Goal: Communication & Community: Answer question/provide support

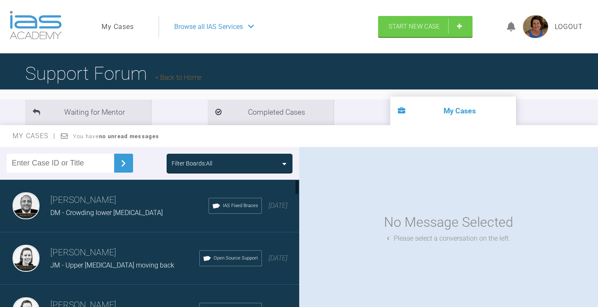
click at [287, 162] on div "Filter Boards: All" at bounding box center [230, 163] width 116 height 9
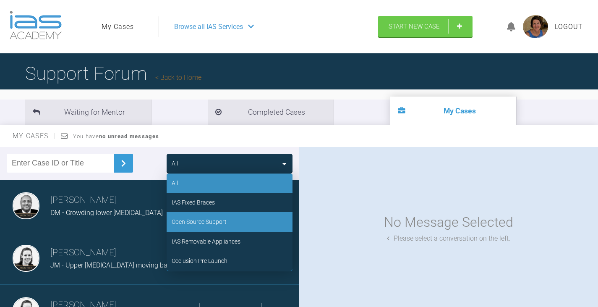
click at [233, 220] on div "Open Source Support" at bounding box center [230, 221] width 126 height 19
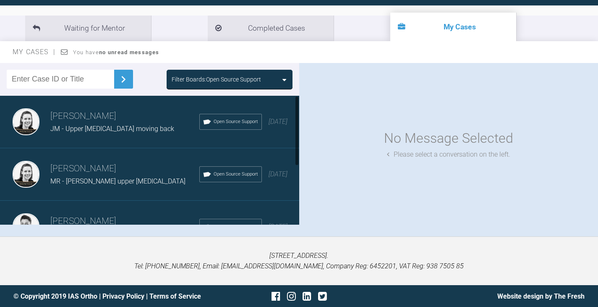
scroll to position [42, 0]
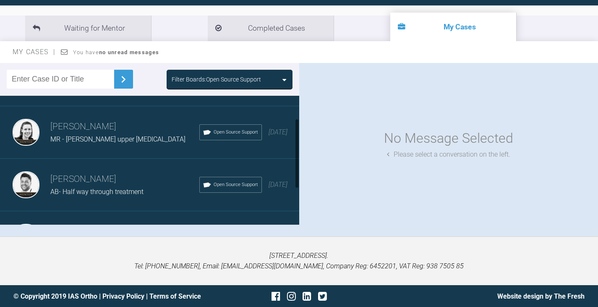
click at [133, 185] on h3 "[PERSON_NAME]" at bounding box center [124, 179] width 149 height 14
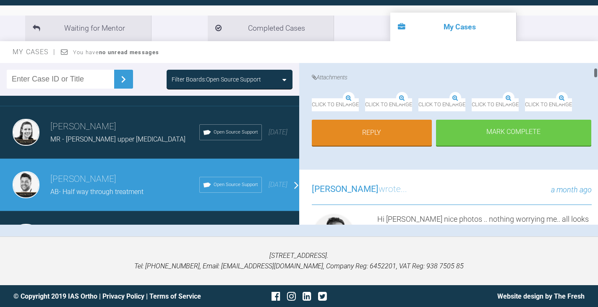
scroll to position [210, 0]
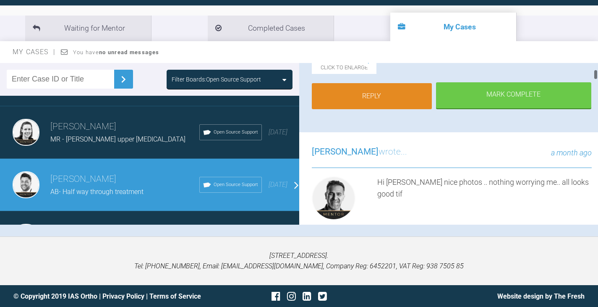
click at [401, 109] on link "Reply" at bounding box center [372, 96] width 120 height 26
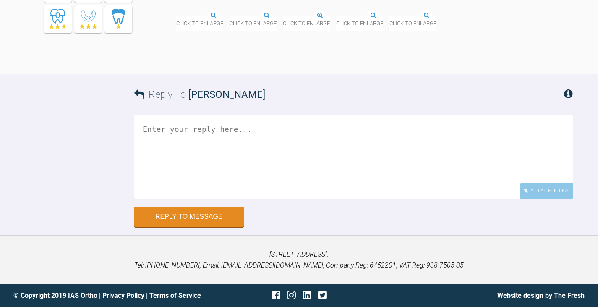
scroll to position [6177, 0]
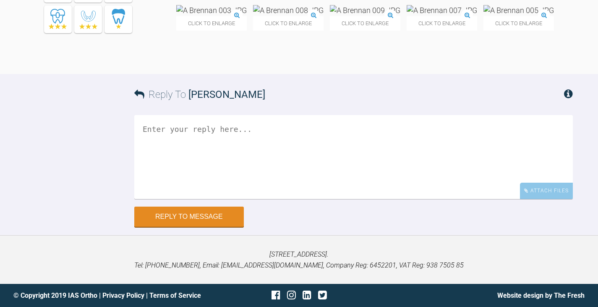
click at [178, 136] on textarea at bounding box center [353, 157] width 438 height 84
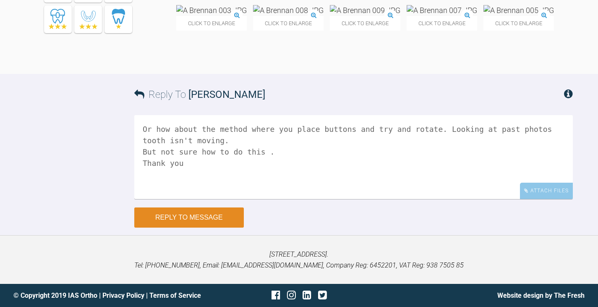
type textarea "Or how about the method where you place buttons and try and rotate. Looking at …"
click at [210, 221] on button "Reply to Message" at bounding box center [189, 217] width 110 height 20
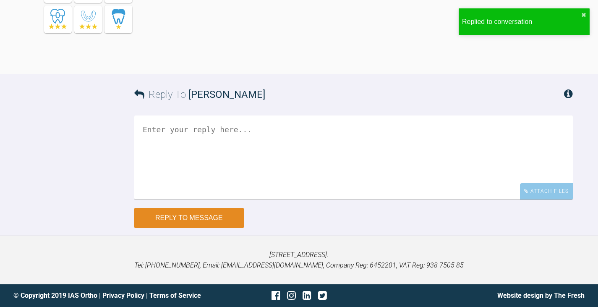
scroll to position [6381, 0]
